Goal: Navigation & Orientation: Find specific page/section

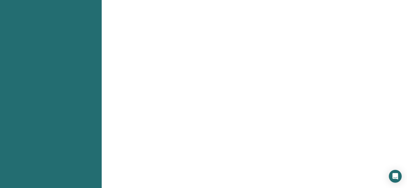
scroll to position [187, 0]
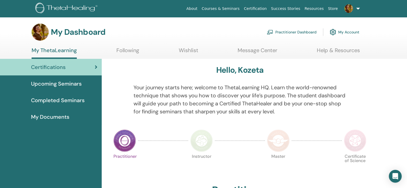
click at [346, 33] on link "My Account" at bounding box center [345, 32] width 30 height 12
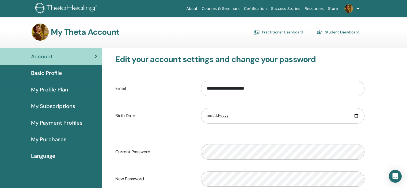
click at [266, 32] on link "Practitioner Dashboard" at bounding box center [279, 32] width 50 height 9
click at [281, 32] on link "Practitioner Dashboard" at bounding box center [279, 32] width 50 height 9
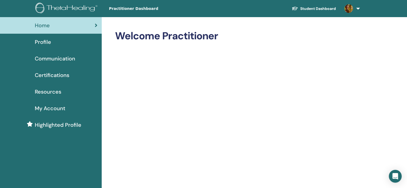
click at [327, 7] on link "Student Dashboard" at bounding box center [314, 9] width 53 height 10
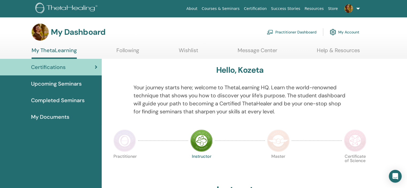
click at [293, 31] on link "Practitioner Dashboard" at bounding box center [292, 32] width 50 height 12
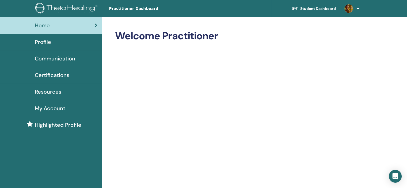
click at [306, 10] on link "Student Dashboard" at bounding box center [314, 9] width 53 height 10
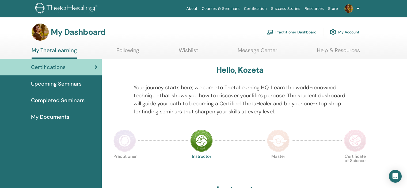
click at [75, 33] on h3 "My Dashboard" at bounding box center [78, 32] width 55 height 10
